Goal: Task Accomplishment & Management: Manage account settings

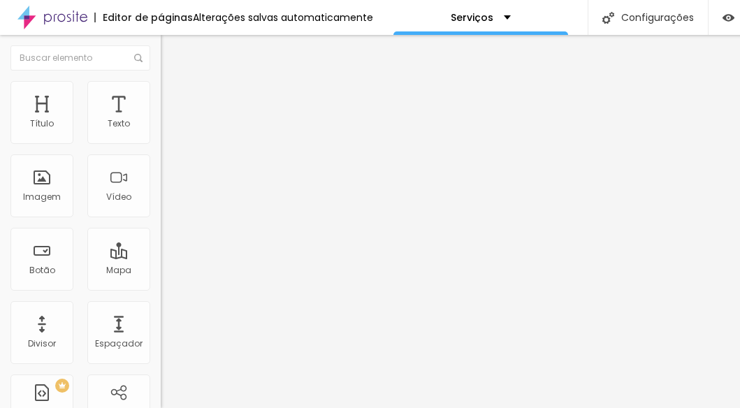
click at [161, 89] on img at bounding box center [167, 87] width 13 height 13
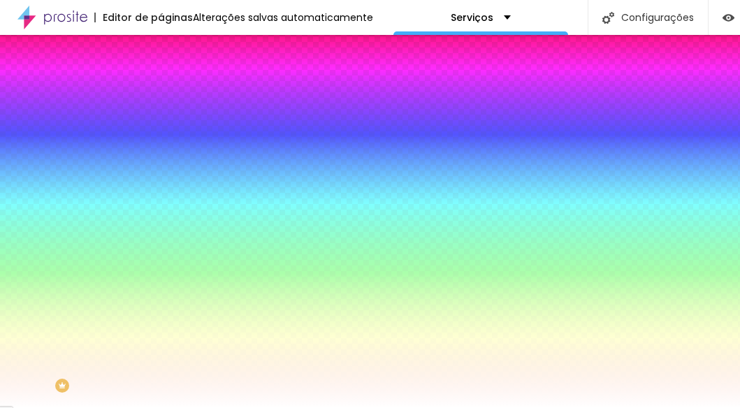
click at [173, 98] on span "Avançado" at bounding box center [196, 104] width 46 height 12
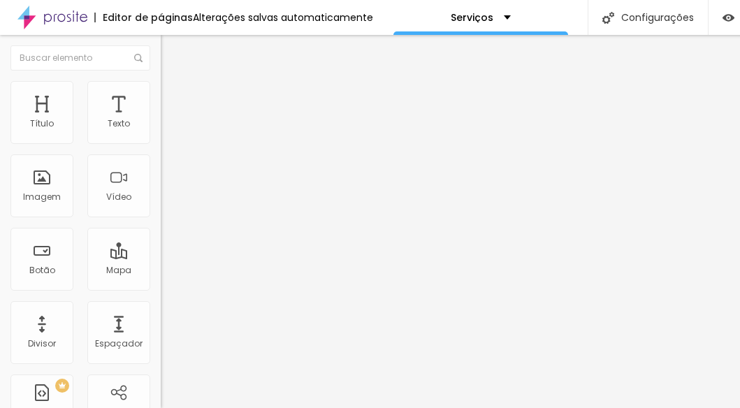
click at [161, 81] on li "Conteúdo" at bounding box center [241, 74] width 161 height 14
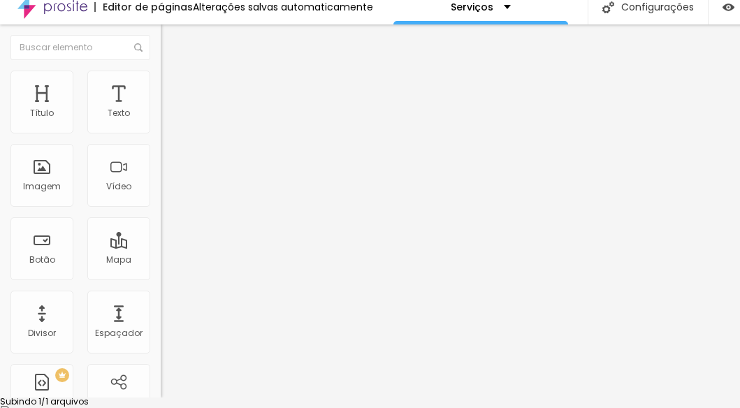
click at [161, 289] on div "Editar Coluna Conteúdo Estilo Avançado Alinhamento" at bounding box center [241, 210] width 161 height 373
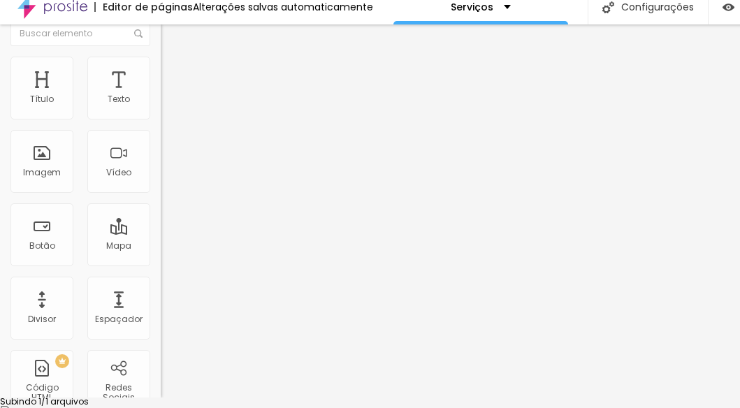
click at [161, 194] on span "Original" at bounding box center [178, 188] width 34 height 12
click at [242, 406] on div at bounding box center [370, 406] width 740 height 0
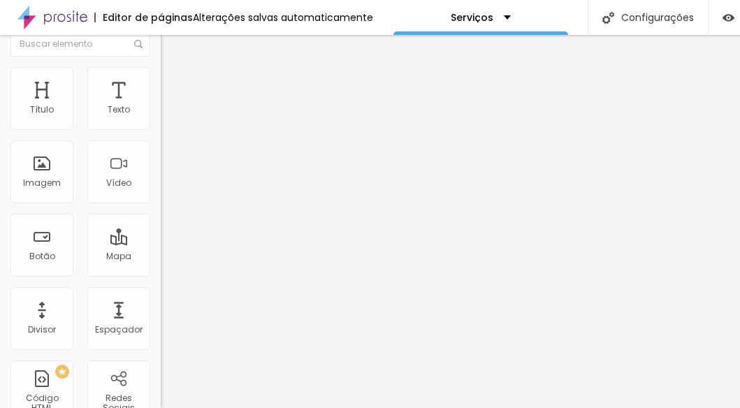
click at [161, 213] on span "Cinema" at bounding box center [178, 207] width 35 height 12
click at [161, 226] on span "Padrão" at bounding box center [176, 220] width 31 height 12
click at [161, 235] on span "Quadrado" at bounding box center [183, 229] width 45 height 12
click at [161, 243] on span "Original" at bounding box center [178, 237] width 34 height 12
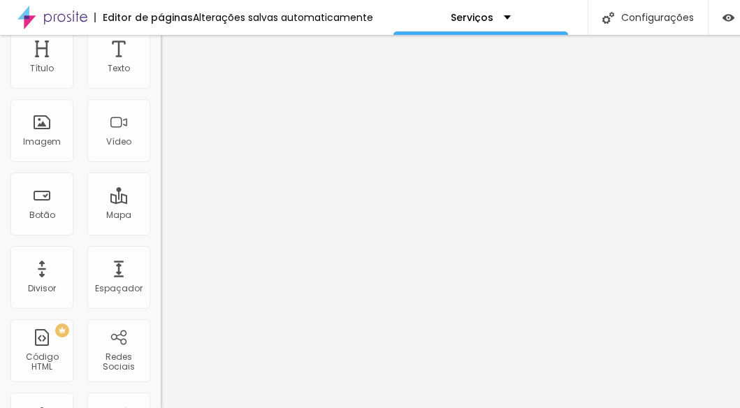
scroll to position [96, 0]
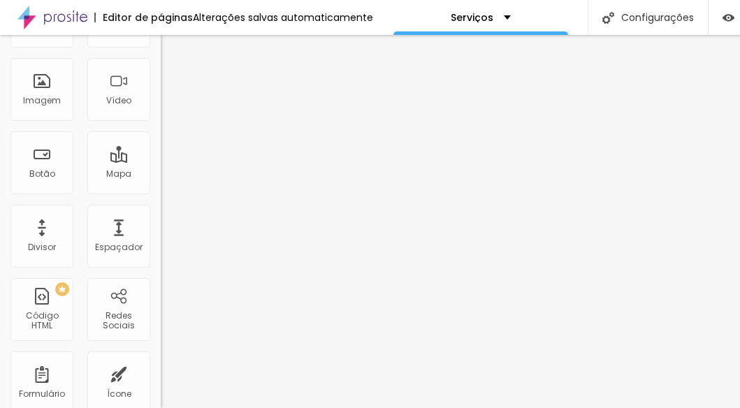
click at [161, 80] on img at bounding box center [166, 76] width 10 height 10
click at [161, 91] on img at bounding box center [166, 87] width 10 height 10
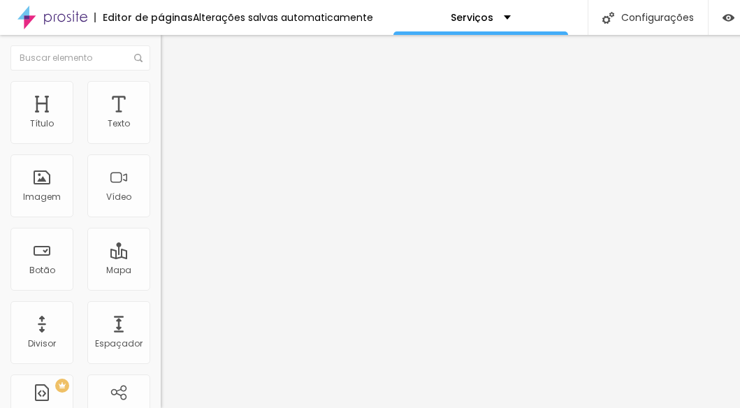
scroll to position [0, 0]
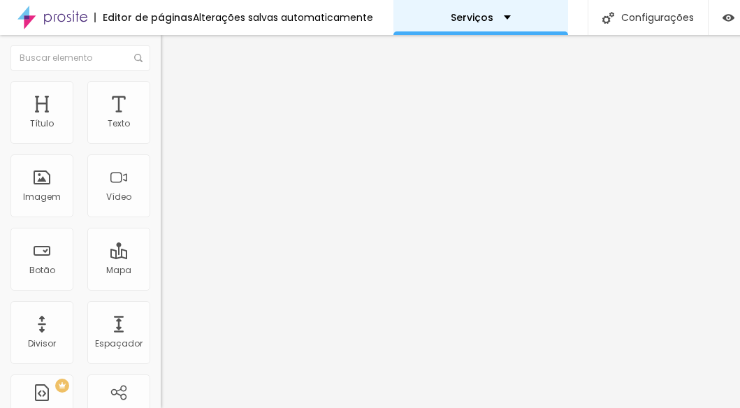
click at [474, 22] on p "Serviços" at bounding box center [471, 18] width 43 height 10
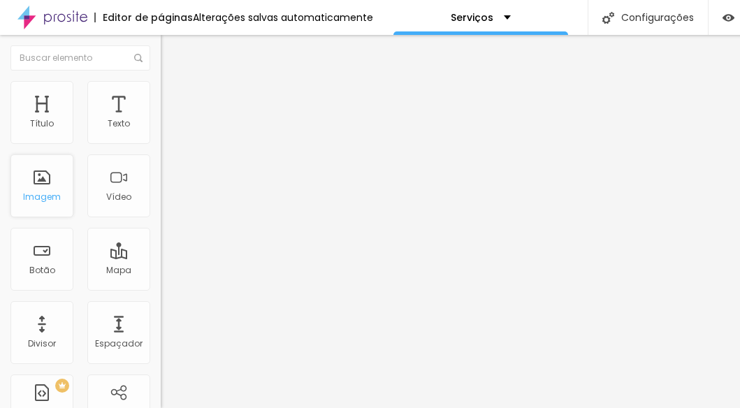
click at [42, 196] on div "Imagem" at bounding box center [42, 197] width 38 height 10
click at [47, 186] on div "Imagem" at bounding box center [41, 185] width 63 height 63
click at [161, 120] on span "Trocar imagem" at bounding box center [199, 114] width 76 height 12
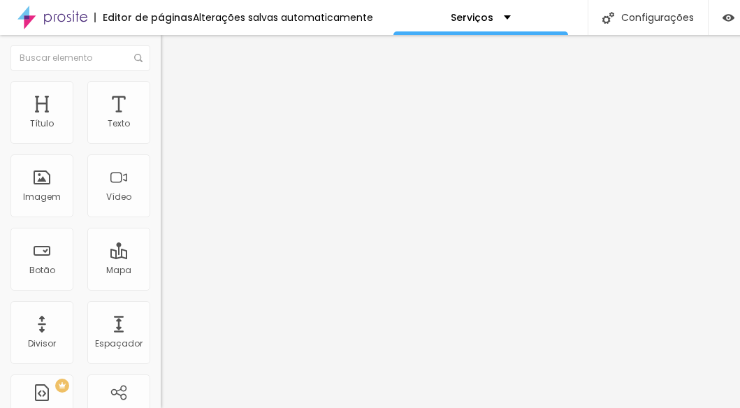
scroll to position [14, 0]
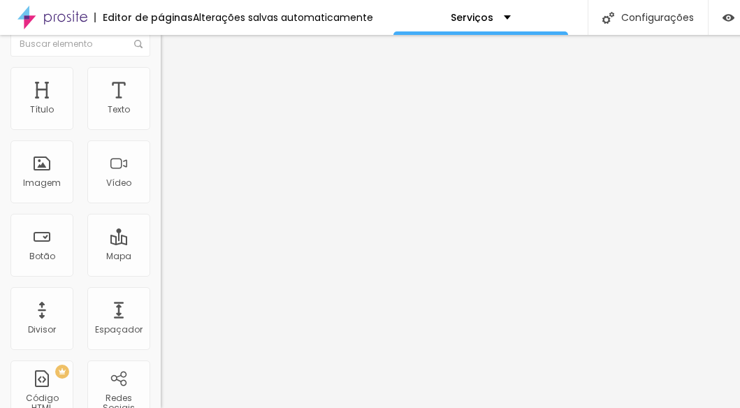
click at [161, 205] on span "16:9 Cinema" at bounding box center [187, 199] width 53 height 12
click at [161, 226] on span "Padrão" at bounding box center [176, 220] width 31 height 12
click at [161, 235] on span "Quadrado" at bounding box center [183, 229] width 45 height 12
click at [161, 243] on span "Original" at bounding box center [178, 237] width 34 height 12
click at [161, 213] on span "Cinema" at bounding box center [178, 207] width 35 height 12
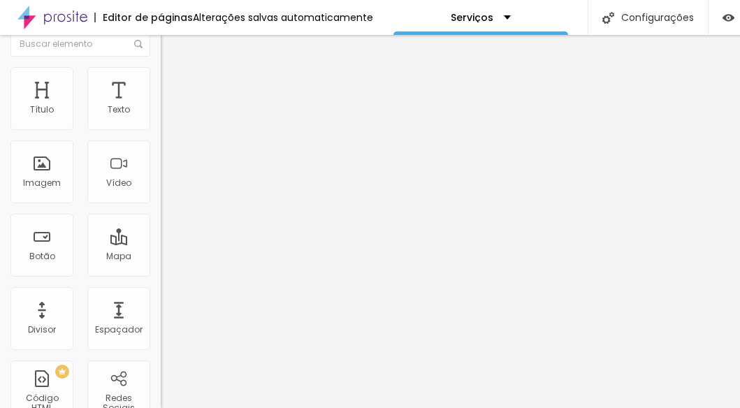
click at [161, 272] on input "https://" at bounding box center [245, 265] width 168 height 14
paste input "https://www.instagram.com/mafaldaires.eventos/"
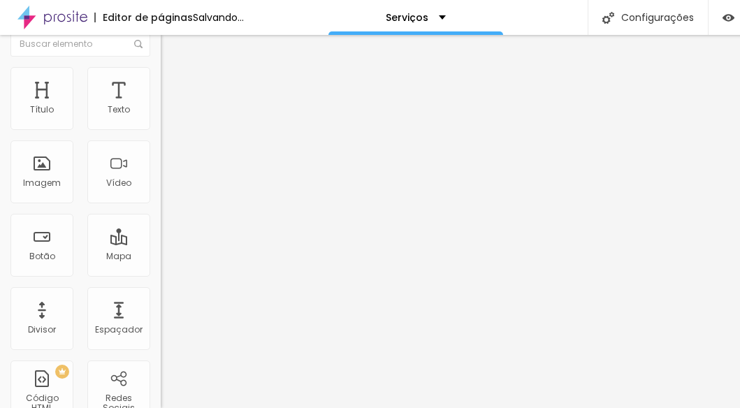
type input "https://https://www.instagram.com/mafaldaires.eventos/"
click at [161, 284] on div "URL https://https://www.instagram.com/mafaldaires.eventos/" at bounding box center [241, 267] width 161 height 34
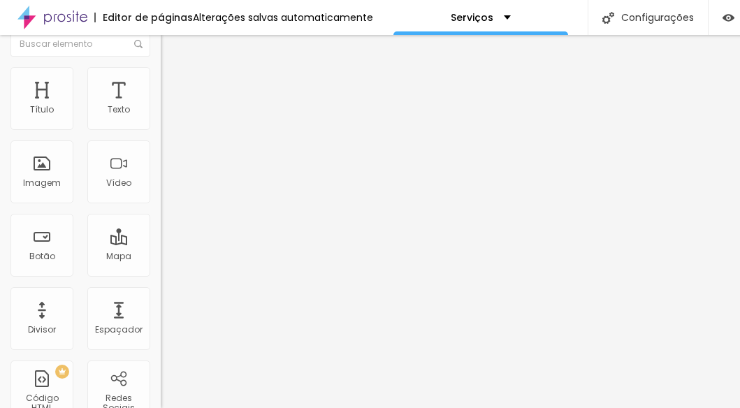
scroll to position [0, 0]
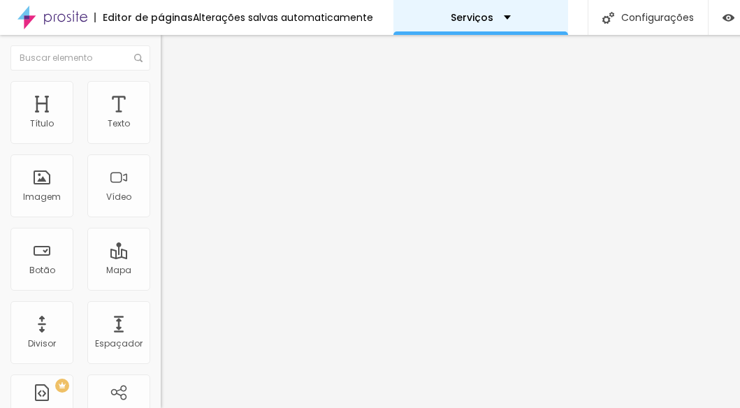
click at [450, 13] on p "Serviços" at bounding box center [471, 18] width 43 height 10
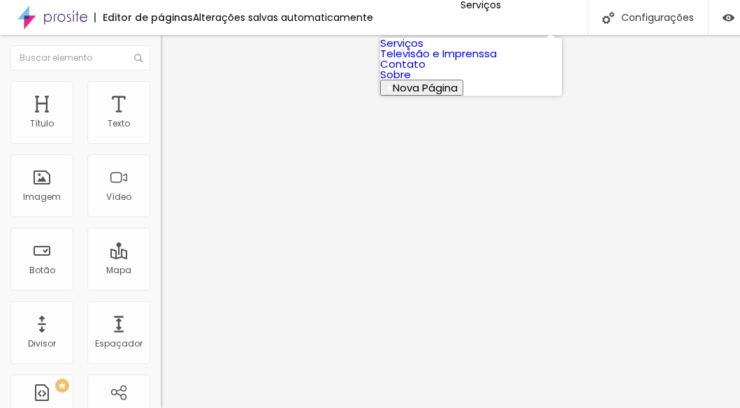
click at [423, 41] on link "Serviços" at bounding box center [401, 43] width 43 height 15
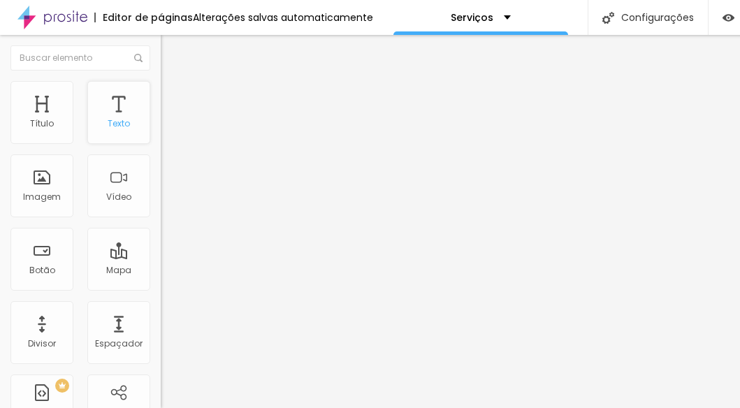
click at [110, 122] on div "Texto" at bounding box center [119, 124] width 22 height 10
click at [110, 124] on div "Texto" at bounding box center [119, 124] width 22 height 10
click at [114, 108] on div "Texto" at bounding box center [118, 112] width 63 height 63
click at [61, 191] on div "Imagem" at bounding box center [41, 185] width 63 height 63
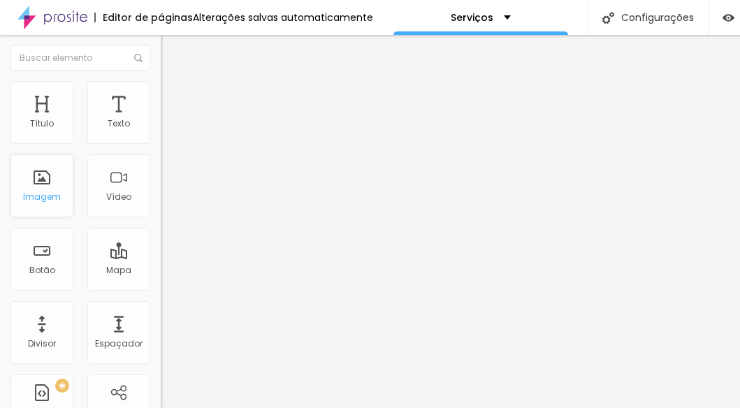
drag, startPoint x: 51, startPoint y: 194, endPoint x: 44, endPoint y: 193, distance: 7.1
click at [44, 193] on div "Imagem" at bounding box center [42, 197] width 38 height 10
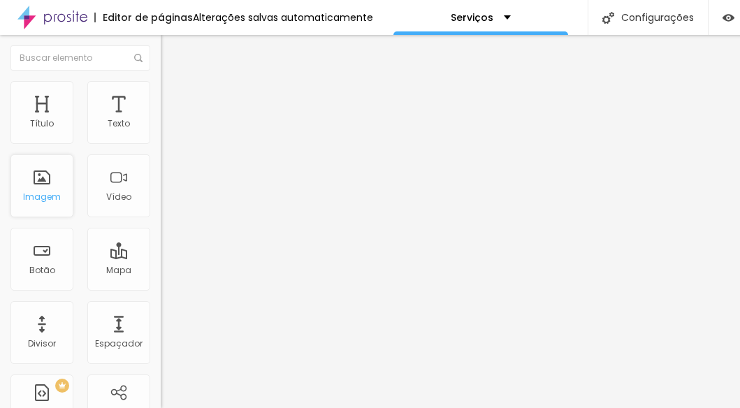
click at [44, 193] on div "Imagem" at bounding box center [42, 197] width 38 height 10
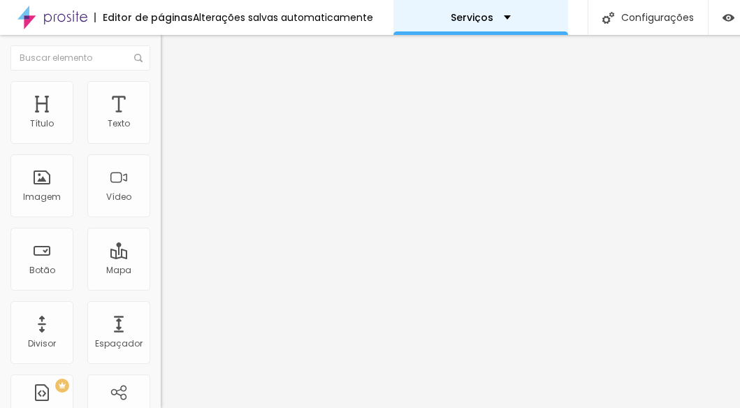
click at [474, 17] on p "Serviços" at bounding box center [471, 18] width 43 height 10
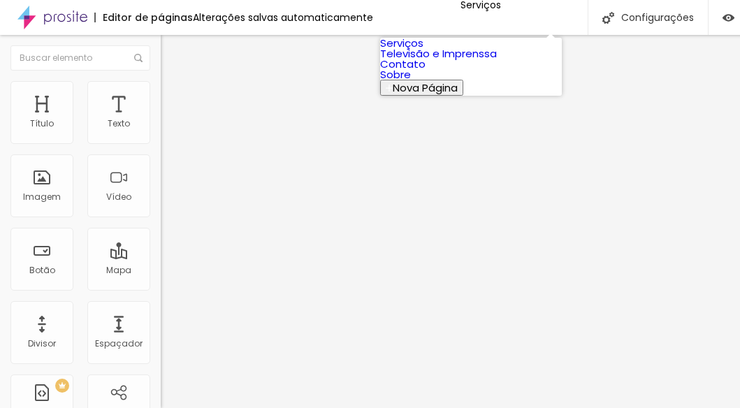
click at [423, 49] on link "Serviços" at bounding box center [401, 43] width 43 height 15
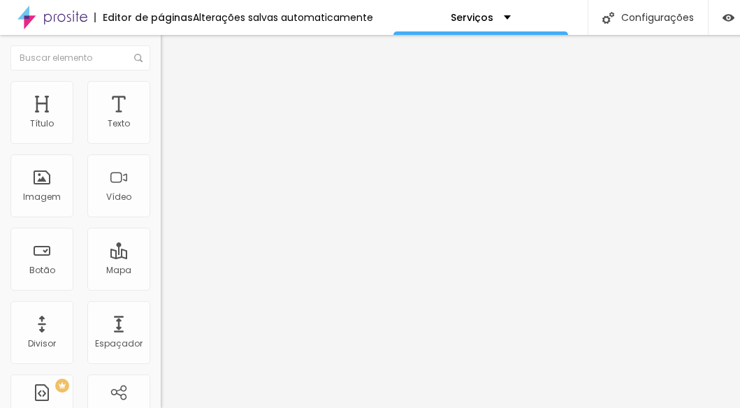
click at [237, 117] on img at bounding box center [241, 113] width 8 height 8
click at [161, 127] on span "Encaixotado" at bounding box center [188, 121] width 54 height 12
click at [161, 149] on span "Completo" at bounding box center [182, 143] width 43 height 12
click at [161, 135] on span "Encaixotado" at bounding box center [188, 130] width 54 height 12
click at [237, 117] on img at bounding box center [241, 113] width 8 height 8
